Goal: Task Accomplishment & Management: Manage account settings

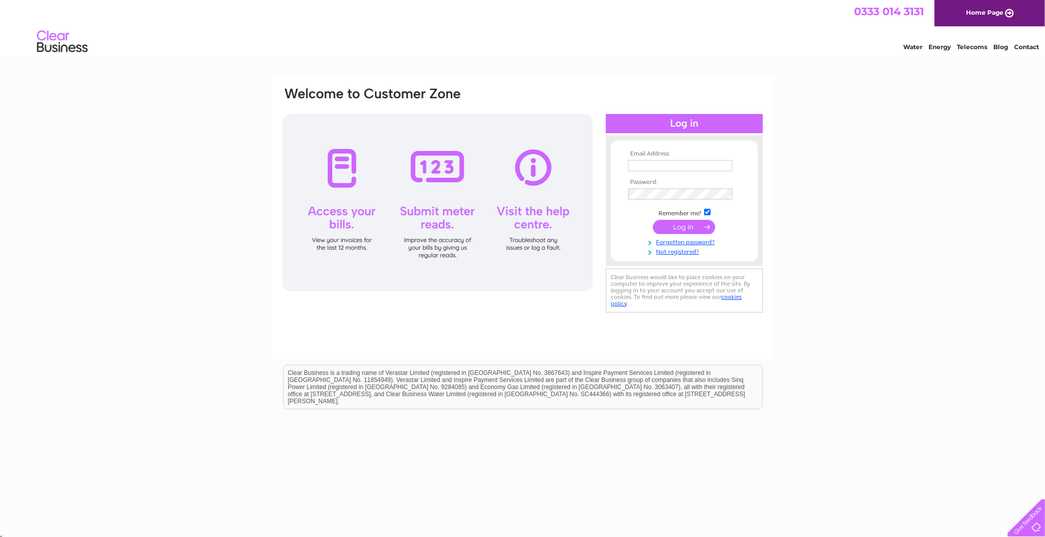
type input "margaret@standardrealestateltd.com"
click at [698, 228] on input "submit" at bounding box center [684, 227] width 62 height 14
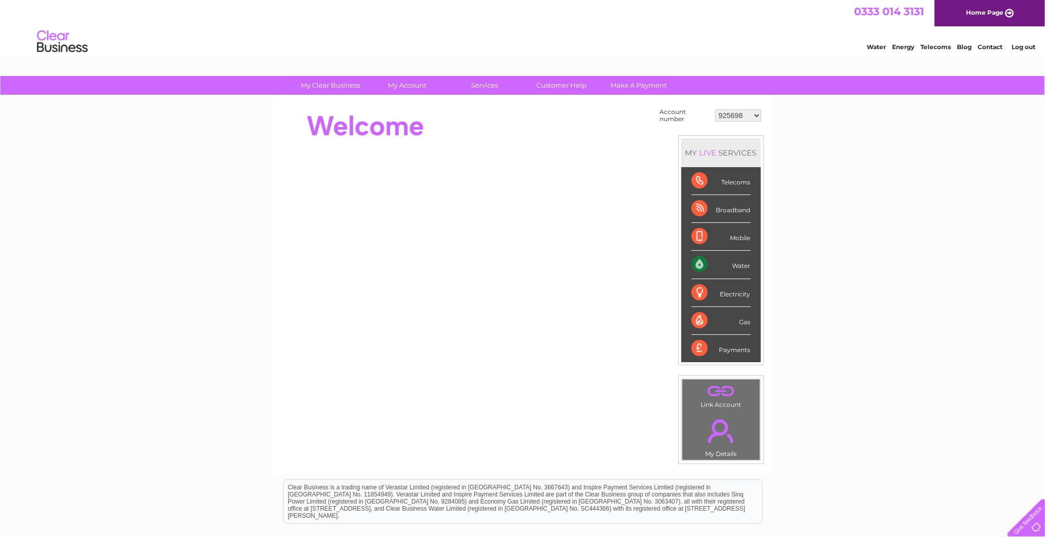
click at [61, 179] on div "My Clear Business Login Details My Details My Preferences Link Account My Accou…" at bounding box center [522, 362] width 1045 height 572
drag, startPoint x: 740, startPoint y: 112, endPoint x: 739, endPoint y: 120, distance: 7.7
click at [740, 112] on select "925698 934462 934831 938572 941363 942374 952730 966731 966770 967205 971927 97…" at bounding box center [738, 115] width 46 height 12
drag, startPoint x: 744, startPoint y: 112, endPoint x: 750, endPoint y: 120, distance: 9.7
click at [744, 112] on select "925698 934462 934831 938572 941363 942374 952730 966731 966770 967205 971927 97…" at bounding box center [738, 115] width 46 height 12
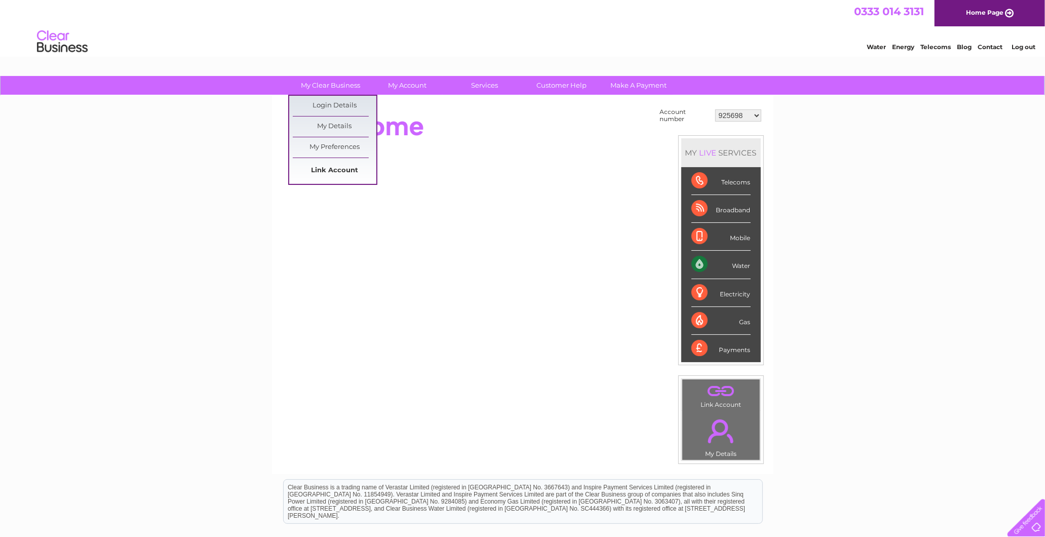
click at [332, 170] on link "Link Account" at bounding box center [335, 171] width 84 height 20
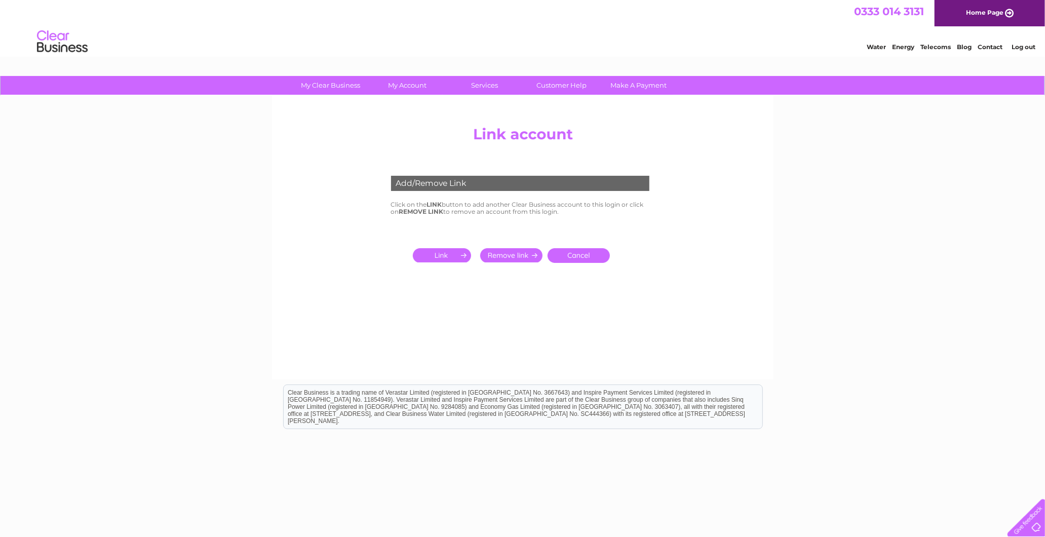
click at [441, 258] on input "submit" at bounding box center [444, 255] width 62 height 14
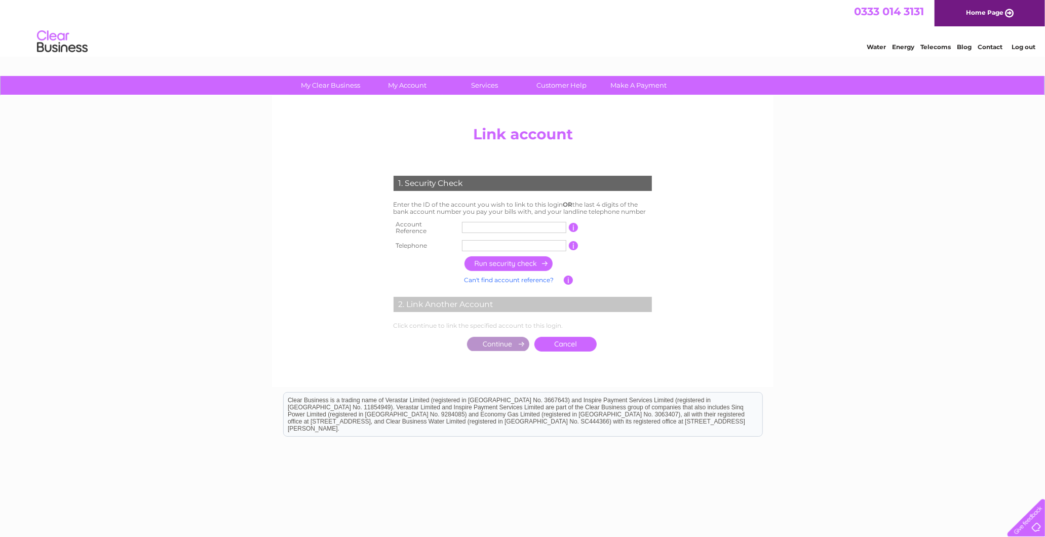
click at [512, 226] on input "text" at bounding box center [514, 227] width 104 height 11
type input "30325470"
click at [519, 247] on input "text" at bounding box center [514, 245] width 104 height 11
type input "07974538144"
click at [527, 257] on input "button" at bounding box center [509, 263] width 89 height 15
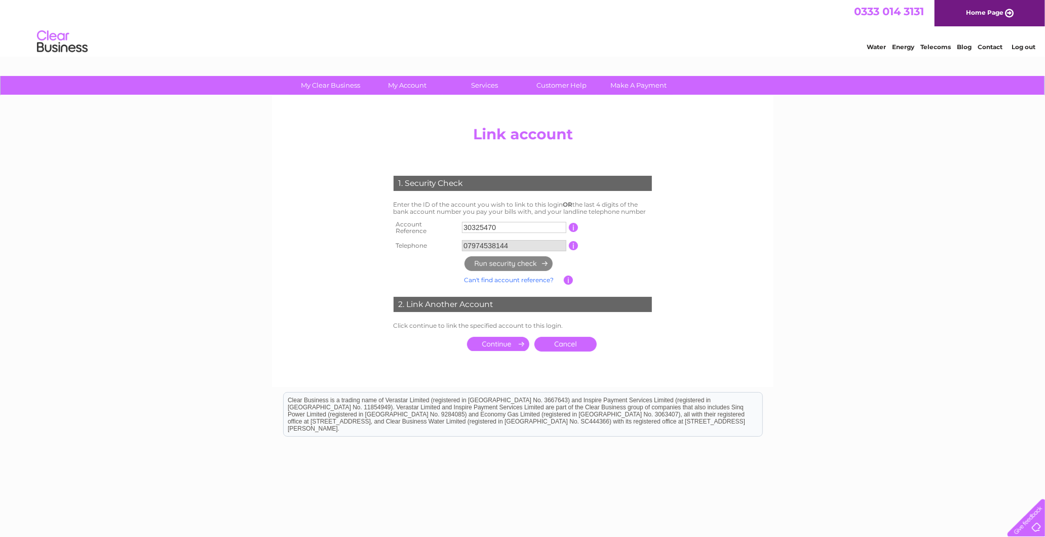
click at [568, 342] on link "Cancel" at bounding box center [566, 344] width 62 height 15
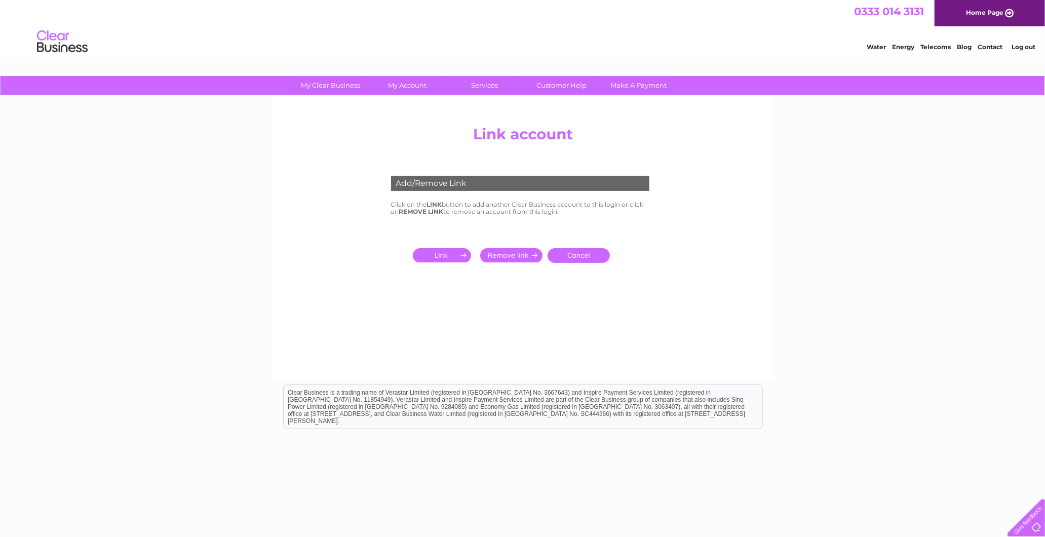
click at [448, 257] on input "submit" at bounding box center [444, 255] width 62 height 14
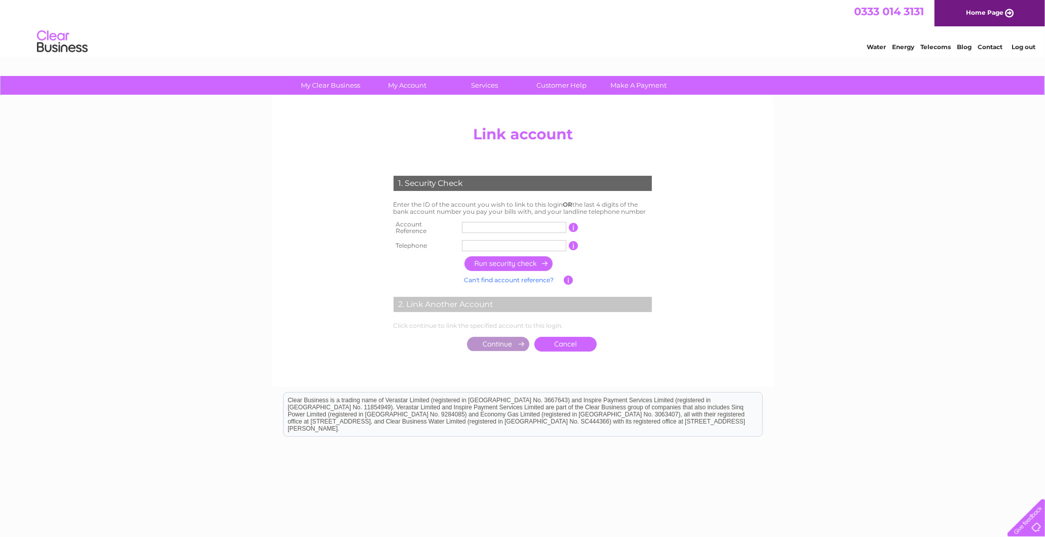
click at [502, 222] on input "text" at bounding box center [514, 227] width 104 height 11
type input "30311868"
click at [504, 240] on input "0" at bounding box center [514, 245] width 104 height 11
type input "07974538144"
click at [512, 258] on input "button" at bounding box center [509, 263] width 89 height 15
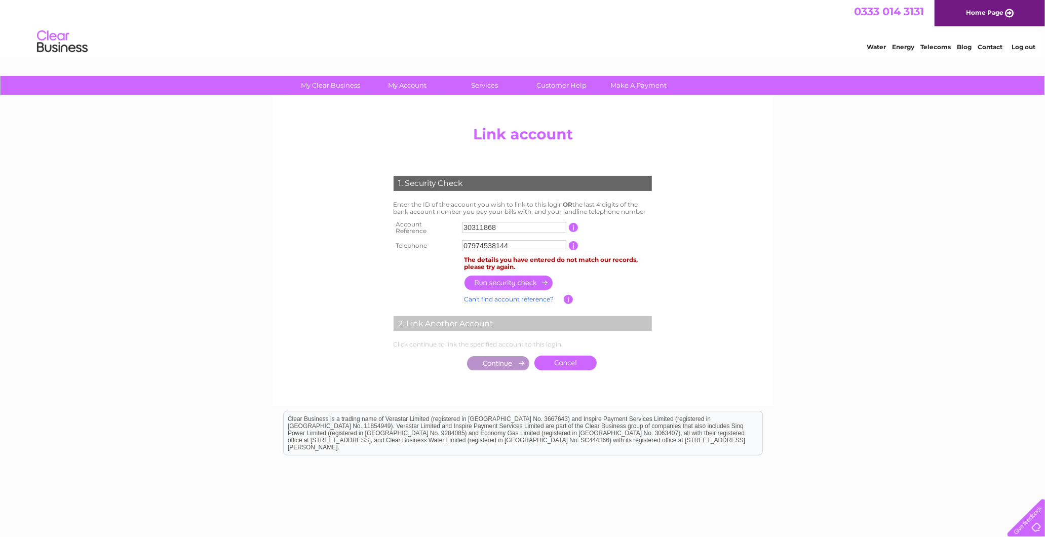
drag, startPoint x: 520, startPoint y: 220, endPoint x: 240, endPoint y: 240, distance: 280.9
click at [231, 243] on div "My Clear Business Login Details My Details My Preferences Link Account My Accou…" at bounding box center [522, 327] width 1045 height 503
type input "30325470"
drag, startPoint x: 544, startPoint y: 240, endPoint x: 440, endPoint y: 230, distance: 104.4
click at [440, 230] on tbody "Account Reference 30325470 This should appear at the top of your bill and its t…" at bounding box center [522, 236] width 263 height 36
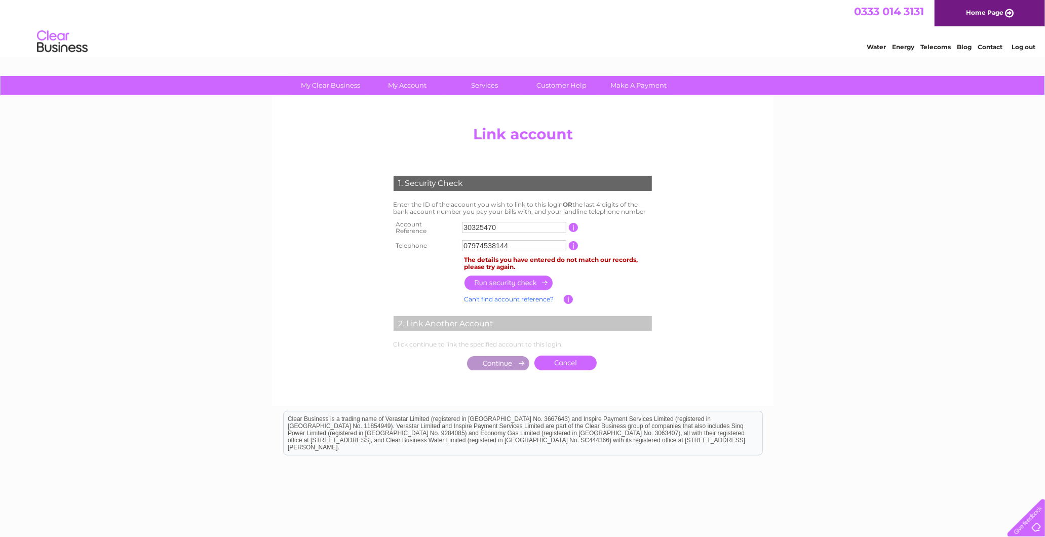
click at [504, 283] on input "button" at bounding box center [509, 283] width 89 height 15
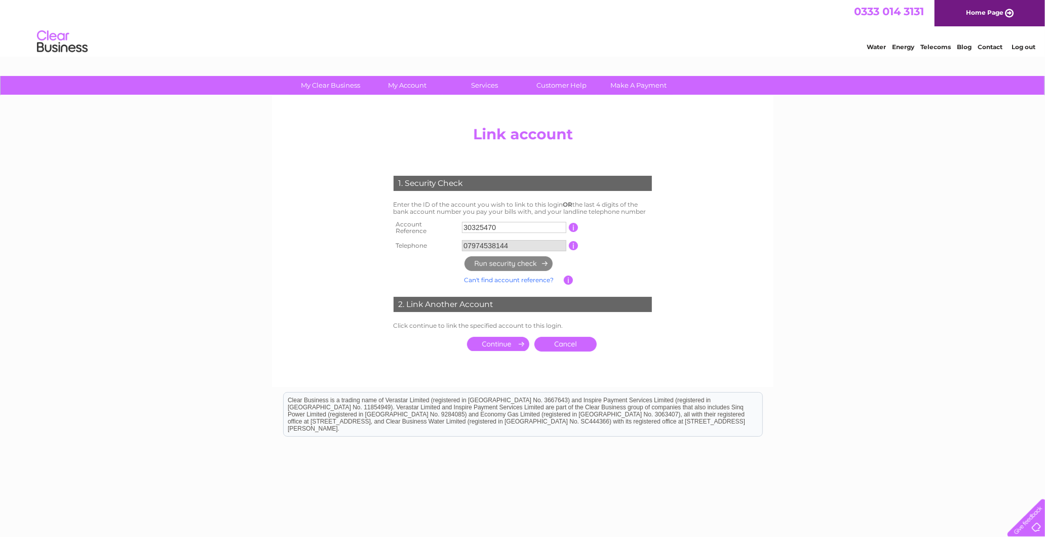
drag, startPoint x: 504, startPoint y: 342, endPoint x: 515, endPoint y: 343, distance: 11.7
click at [503, 342] on input "submit" at bounding box center [498, 344] width 62 height 14
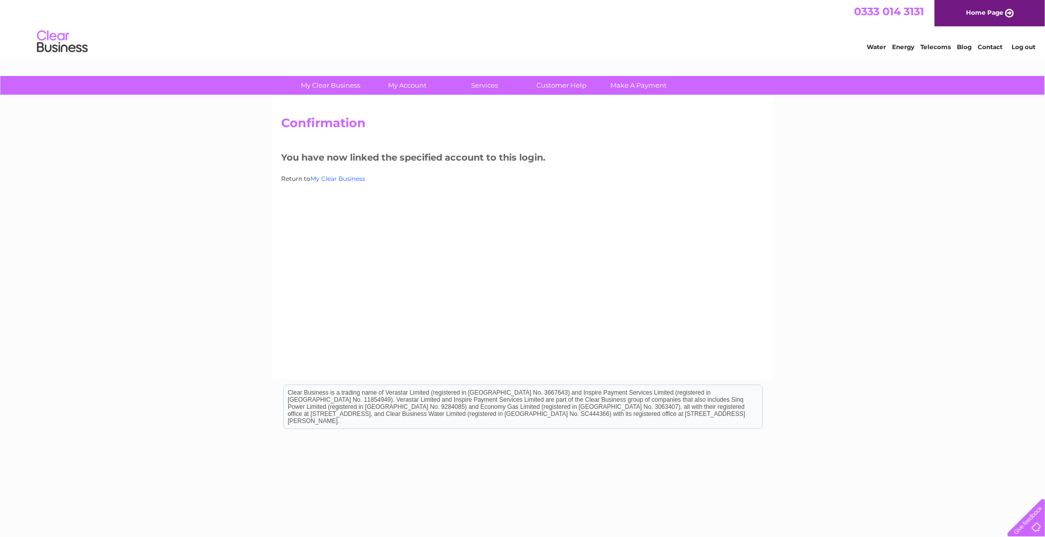
click at [355, 176] on link "My Clear Business" at bounding box center [338, 179] width 55 height 8
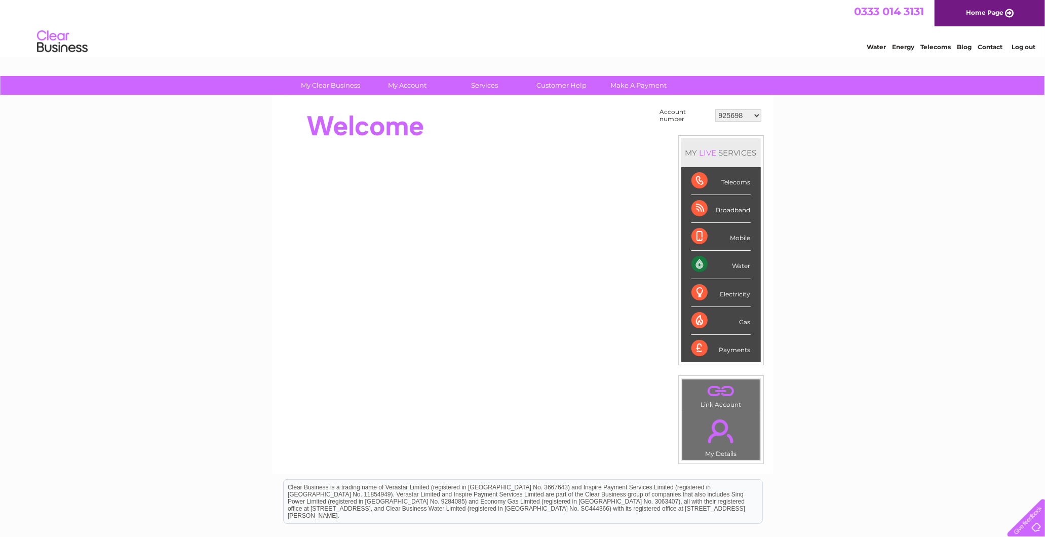
click at [741, 118] on select "925698 934462 934831 938572 941363 942374 952730 966731 966770 967205 971927 97…" at bounding box center [738, 115] width 46 height 12
select select "30325470"
click at [715, 109] on select "925698 934462 934831 938572 941363 942374 952730 966731 966770 967205 971927 97…" at bounding box center [738, 115] width 46 height 12
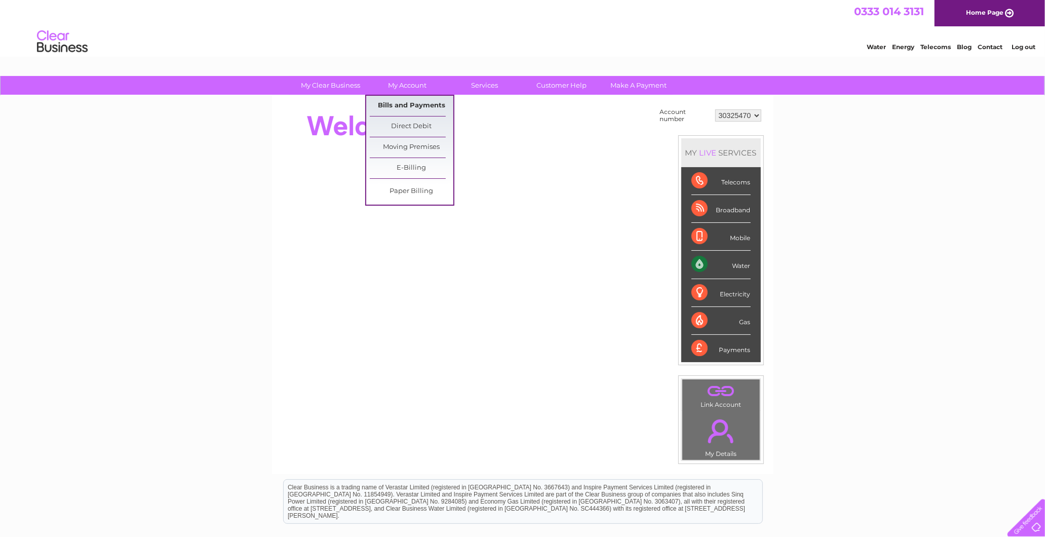
click at [420, 100] on link "Bills and Payments" at bounding box center [412, 106] width 84 height 20
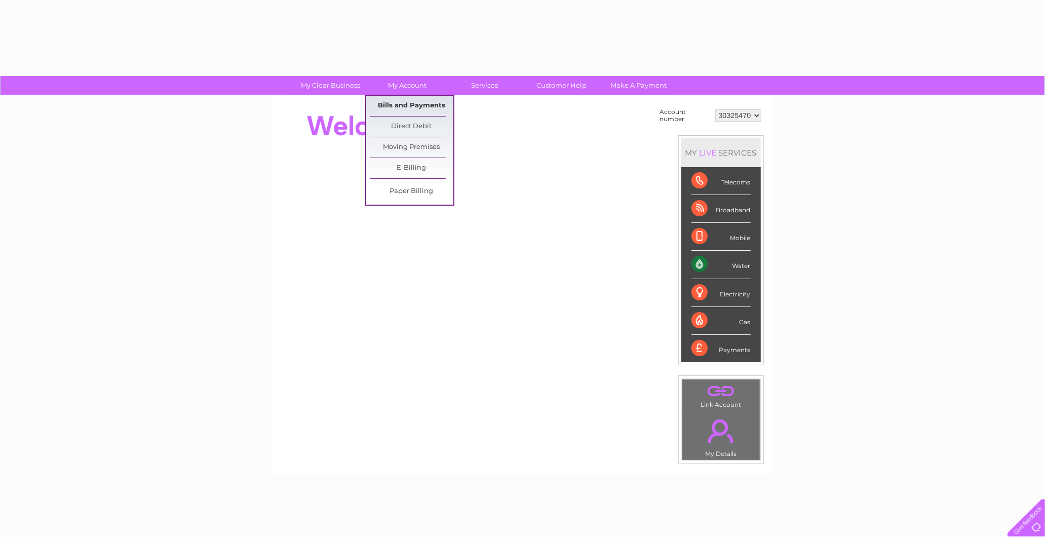
click at [412, 100] on link "Bills and Payments" at bounding box center [412, 106] width 84 height 20
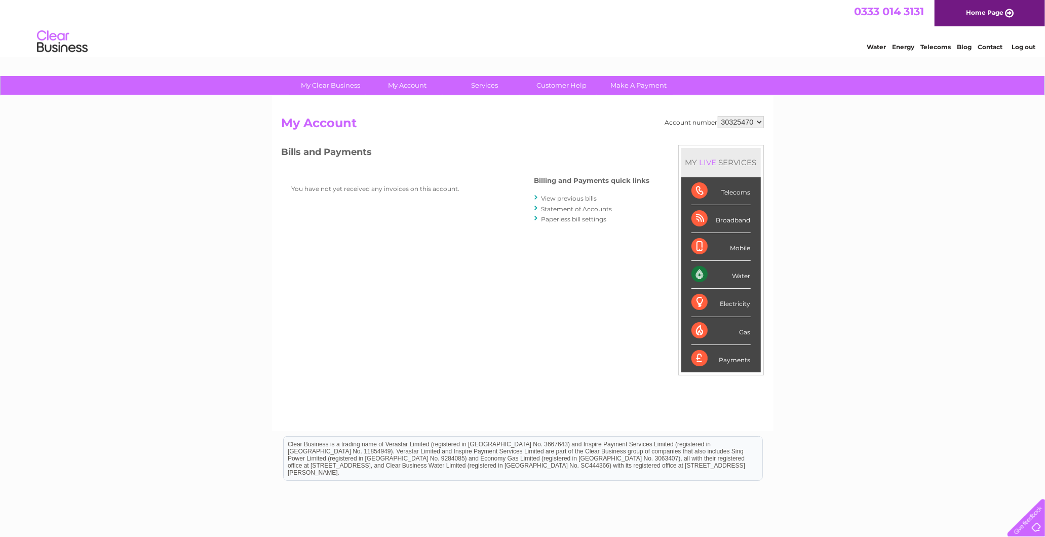
click at [568, 200] on link "View previous bills" at bounding box center [570, 199] width 56 height 8
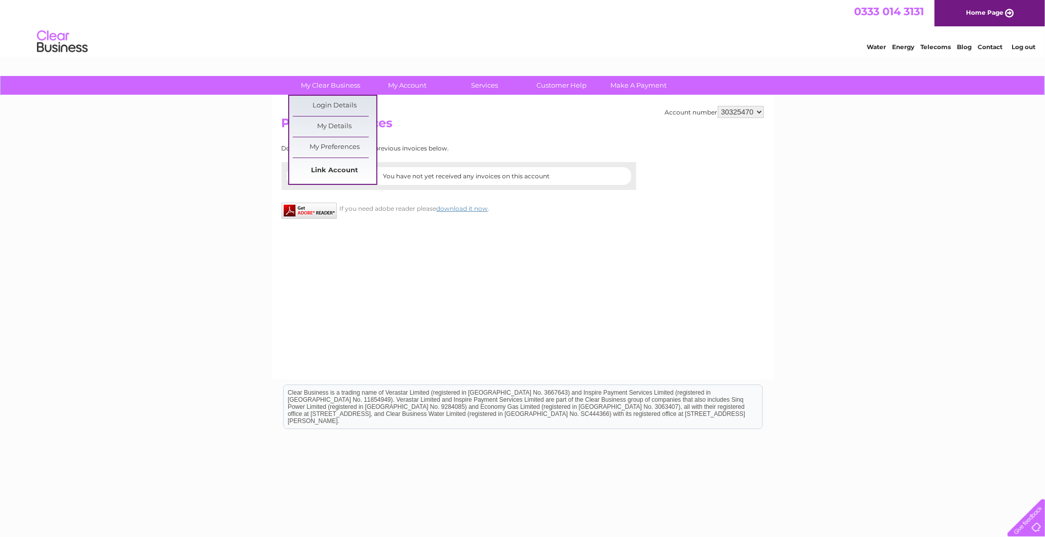
click at [330, 170] on link "Link Account" at bounding box center [335, 171] width 84 height 20
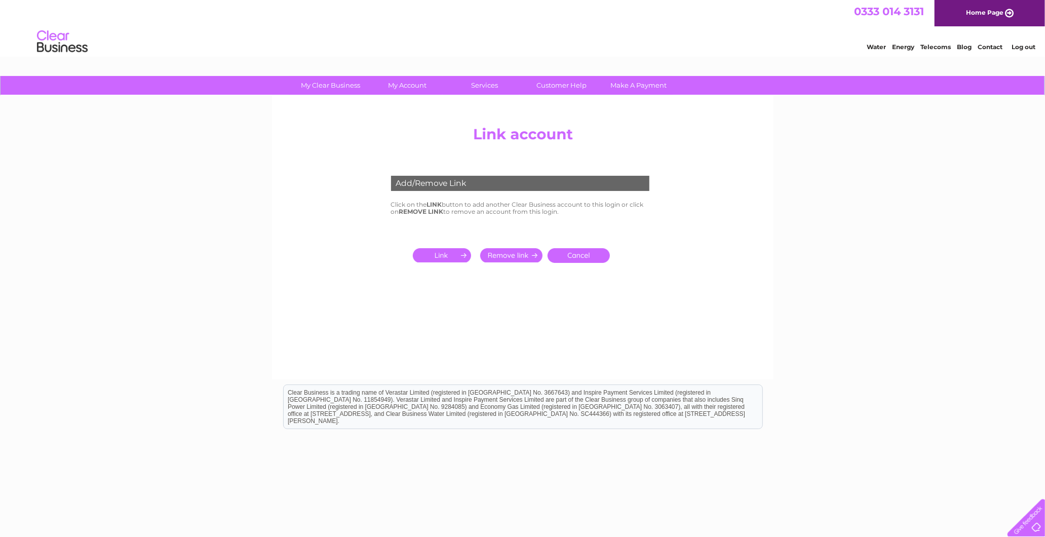
click at [454, 255] on input "submit" at bounding box center [444, 255] width 62 height 14
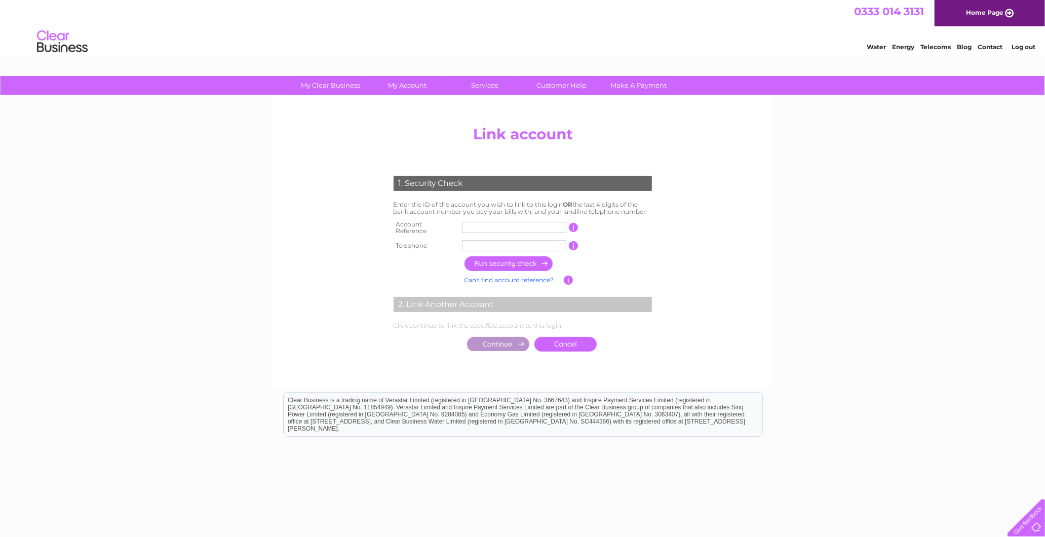
click at [493, 223] on input "text" at bounding box center [514, 227] width 104 height 11
click at [513, 224] on input "text" at bounding box center [514, 227] width 104 height 11
type input "30311868"
click at [479, 240] on input "text" at bounding box center [514, 245] width 104 height 11
type input "07555531923"
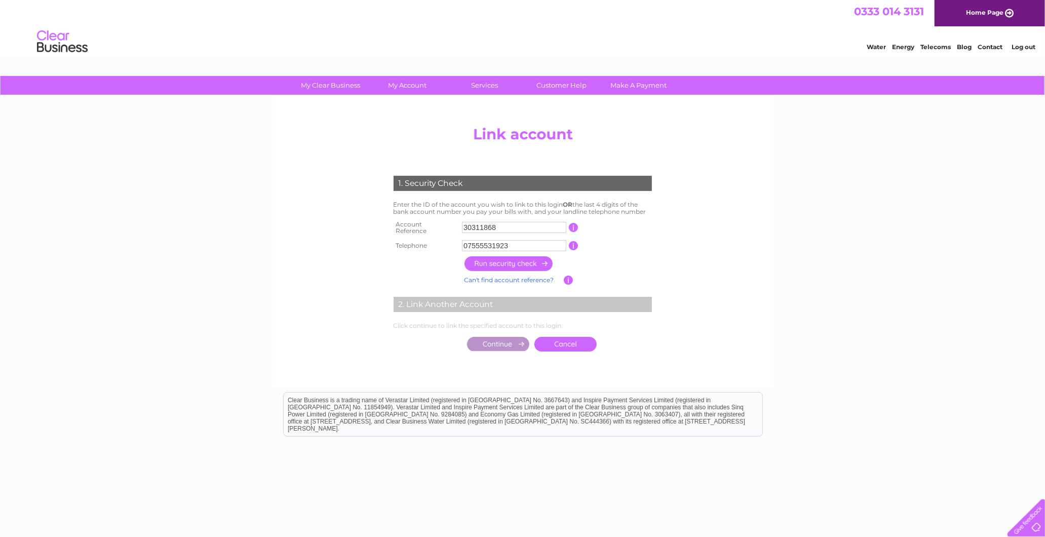
click at [509, 259] on input "button" at bounding box center [509, 263] width 89 height 15
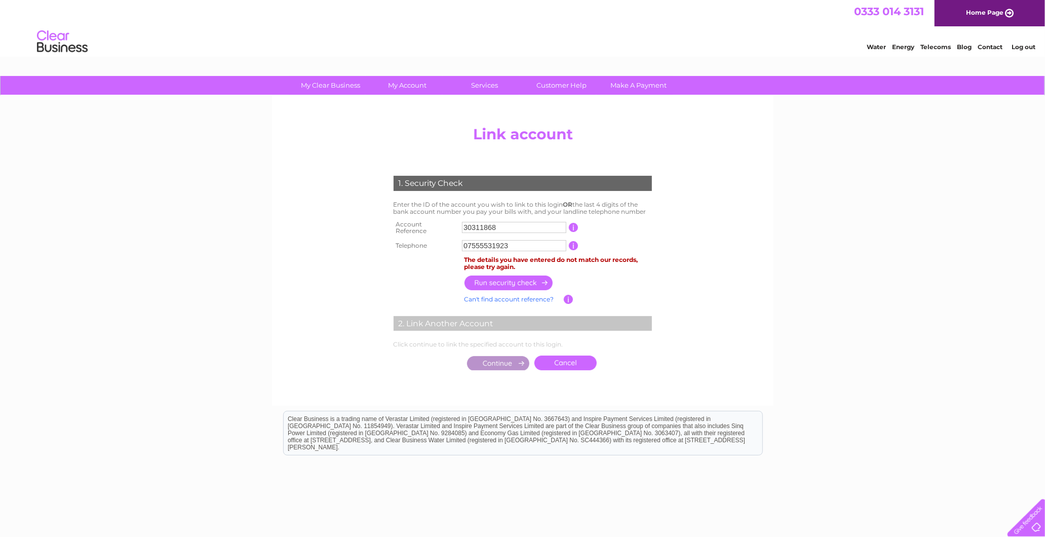
click at [520, 276] on input "button" at bounding box center [509, 283] width 89 height 15
drag, startPoint x: 529, startPoint y: 241, endPoint x: 396, endPoint y: 237, distance: 132.8
click at [387, 241] on div "1. Security Check Enter the ID of the account you wish to link to this login OR…" at bounding box center [523, 271] width 306 height 210
type input "07974538144"
click at [523, 276] on input "button" at bounding box center [509, 283] width 89 height 15
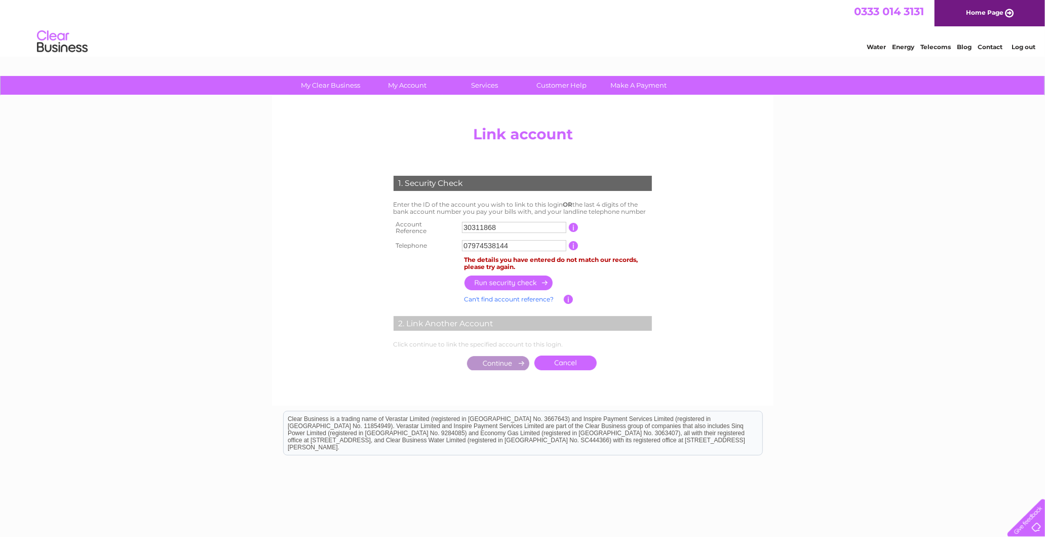
click at [257, 261] on div "My Clear Business Login Details My Details My Preferences Link Account My Accou…" at bounding box center [522, 327] width 1045 height 503
type input "07881620180"
click at [517, 279] on input "button" at bounding box center [509, 283] width 89 height 15
click at [487, 276] on input "button" at bounding box center [509, 283] width 89 height 15
click at [526, 276] on input "button" at bounding box center [509, 283] width 89 height 15
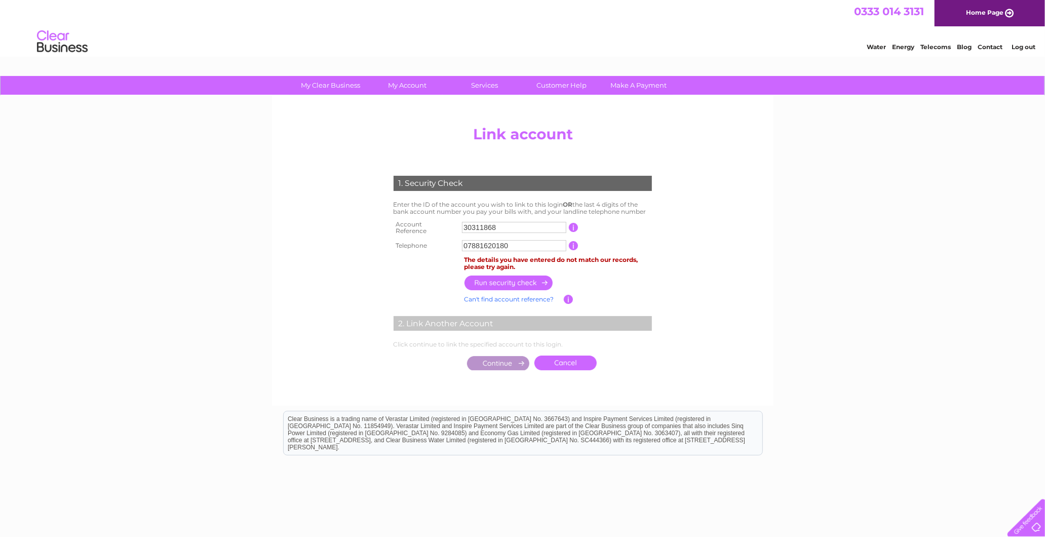
click at [523, 276] on input "button" at bounding box center [509, 283] width 89 height 15
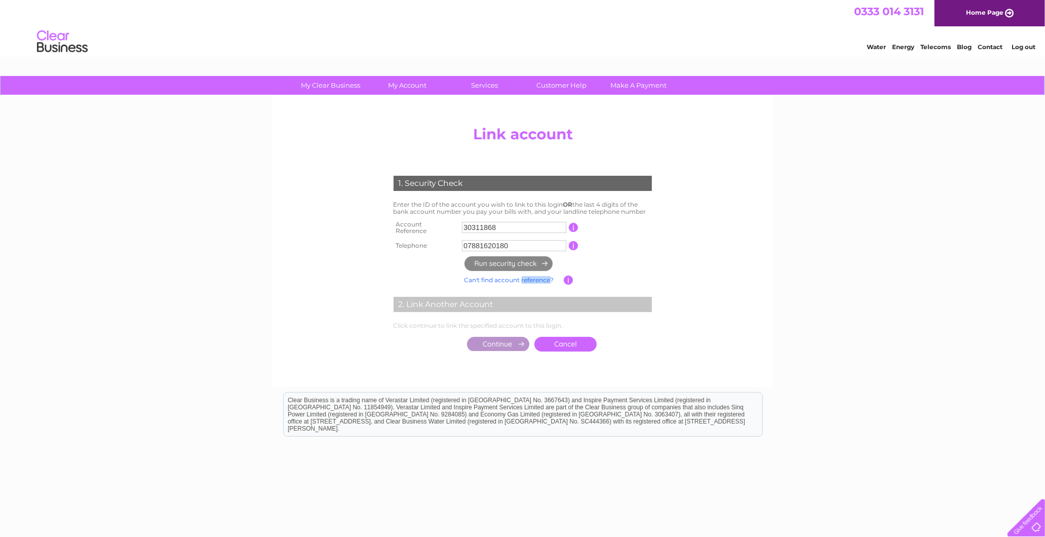
click at [523, 274] on td "Can't find account reference? Enter account number" at bounding box center [513, 280] width 102 height 13
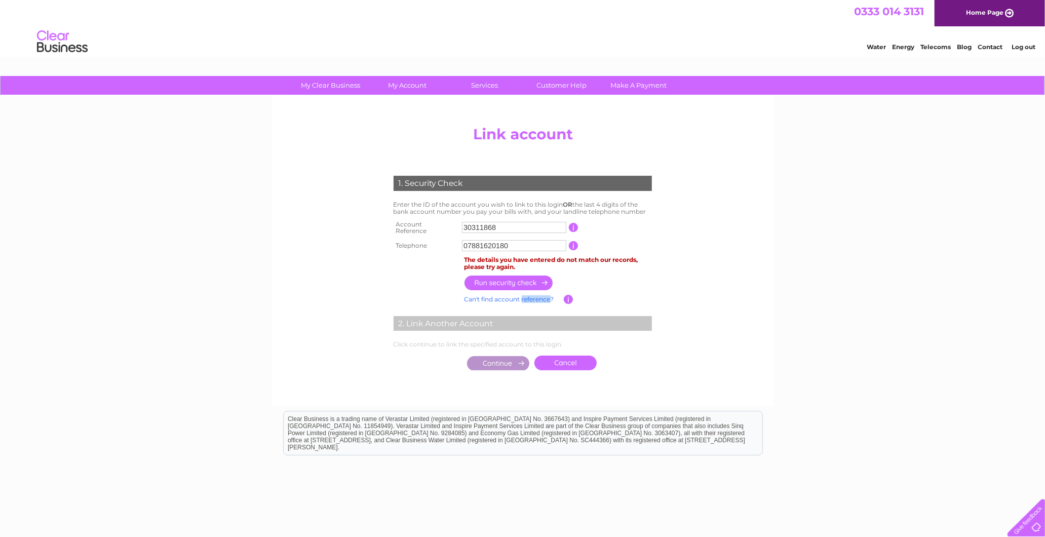
click at [523, 276] on input "button" at bounding box center [509, 283] width 89 height 15
click at [509, 276] on input "button" at bounding box center [509, 283] width 89 height 15
click at [960, 16] on link "Home Page" at bounding box center [990, 13] width 110 height 26
